Goal: Task Accomplishment & Management: Manage account settings

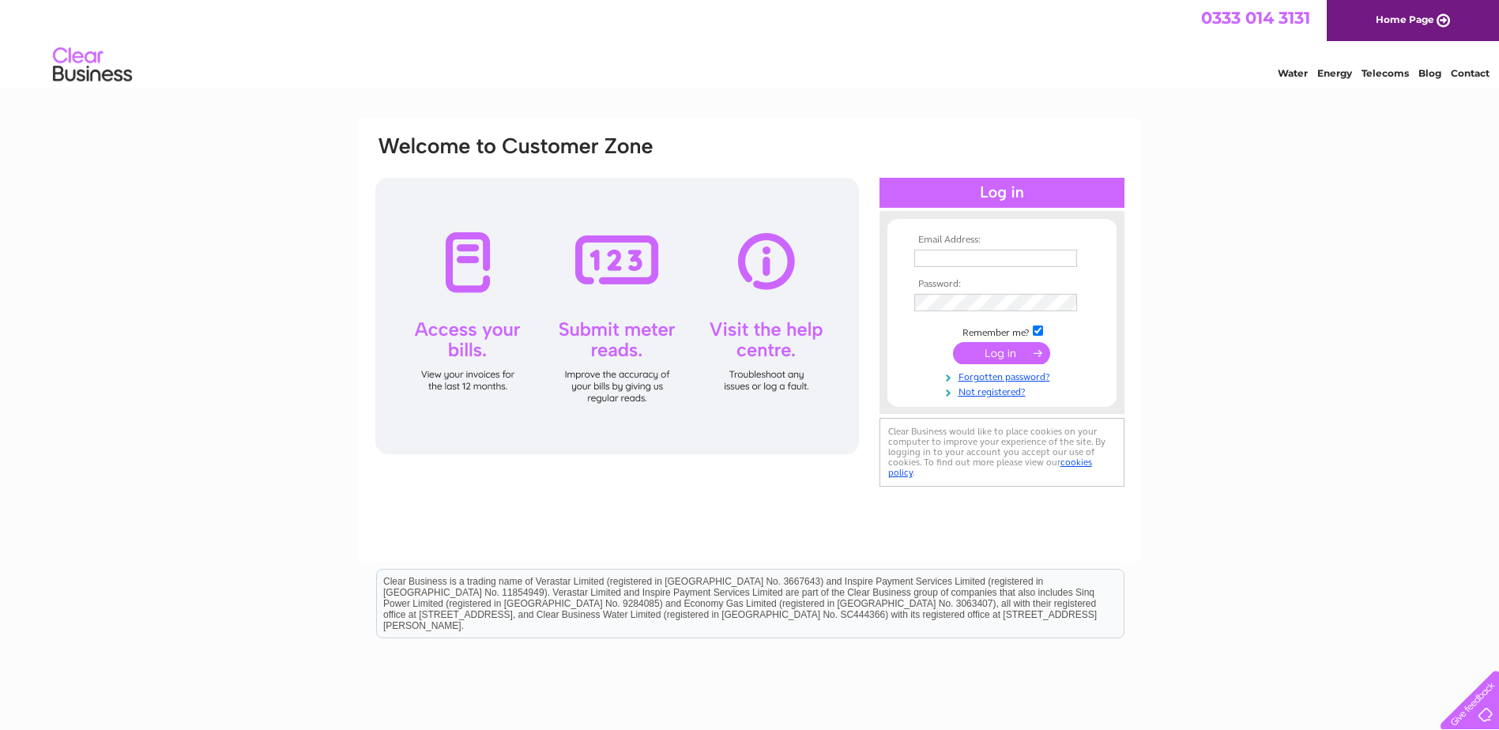
click at [959, 256] on input "text" at bounding box center [995, 258] width 163 height 17
type input "markhonitonconclub@gmail.com"
click at [993, 356] on input "submit" at bounding box center [1001, 353] width 97 height 22
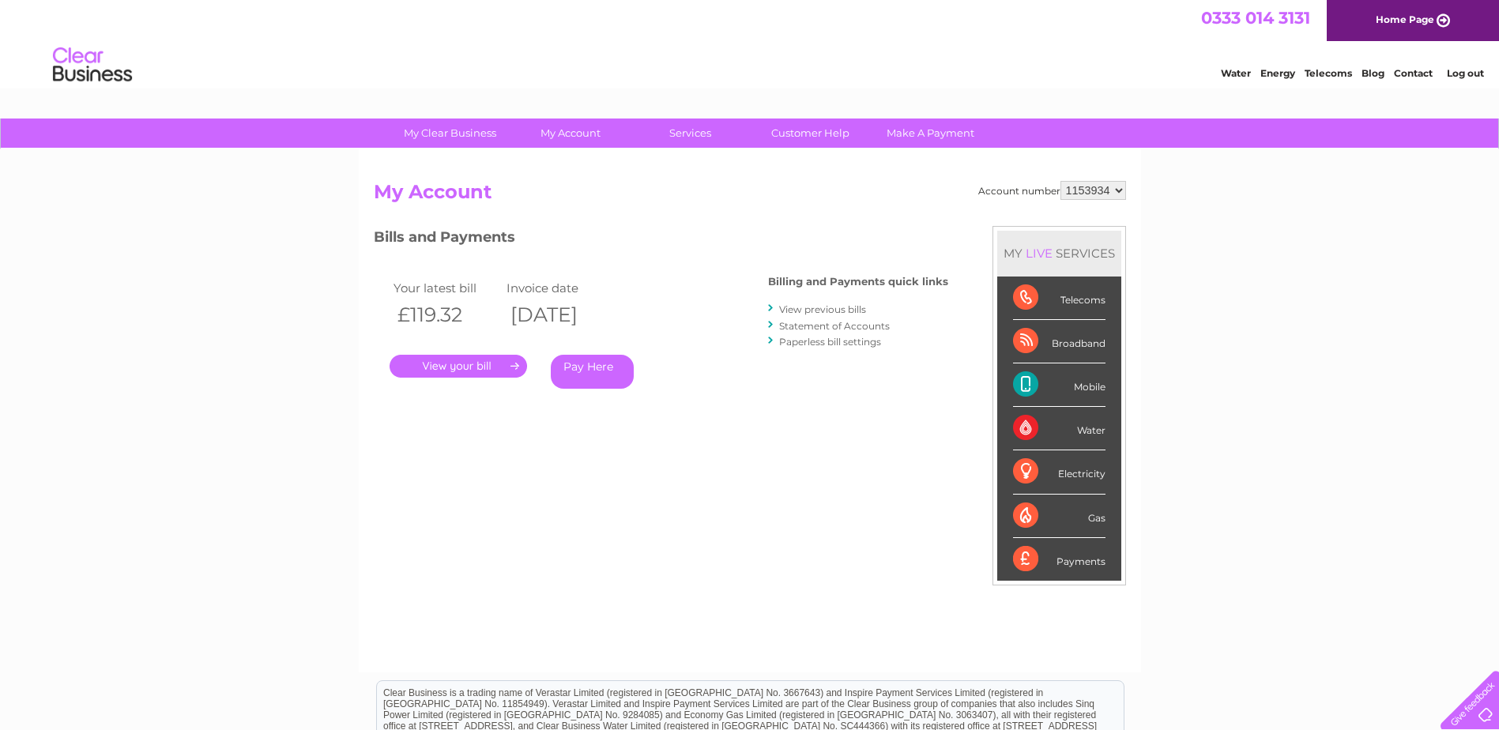
click at [1468, 74] on link "Log out" at bounding box center [1465, 73] width 37 height 12
